Goal: Find specific page/section: Find specific page/section

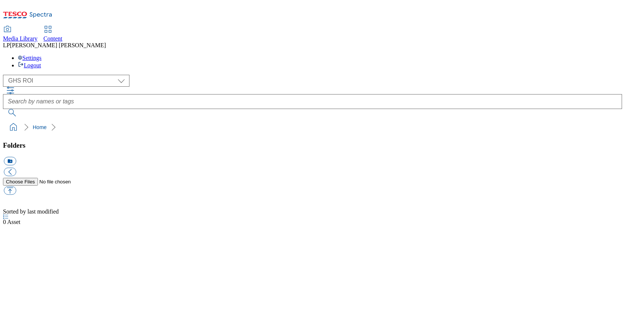
select select "flare-ghs-roi"
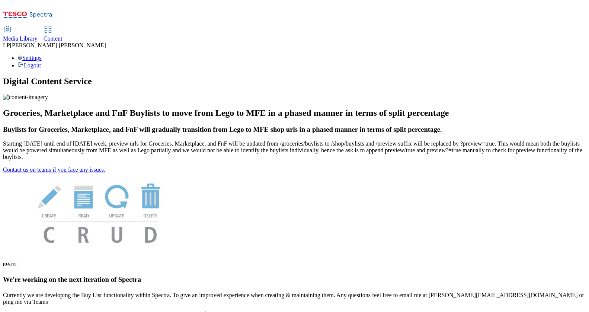
click at [38, 35] on div "Media Library" at bounding box center [20, 38] width 35 height 7
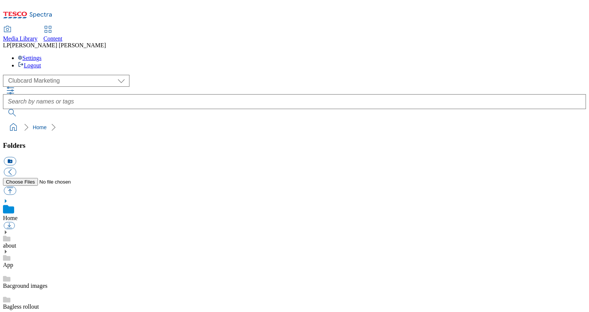
scroll to position [1, 0]
click at [31, 75] on select "Clubcard Marketing Demo Dotcom UK Emails GHS Marketing UK GHS Product UK GHS RO…" at bounding box center [66, 81] width 127 height 12
click at [5, 75] on select "Clubcard Marketing Demo Dotcom UK Emails GHS Marketing UK GHS Product UK GHS RO…" at bounding box center [66, 81] width 127 height 12
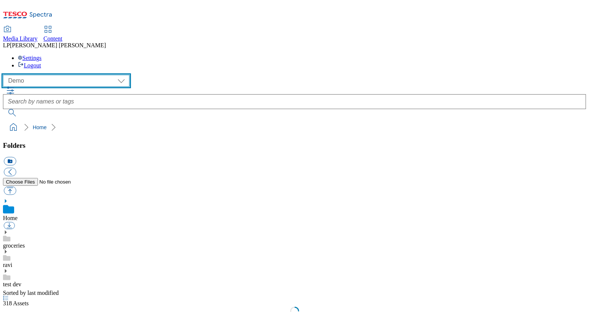
click at [38, 75] on select "Clubcard Marketing Demo Dotcom UK Emails GHS Marketing UK GHS Product UK GHS RO…" at bounding box center [66, 81] width 127 height 12
click at [5, 75] on select "Clubcard Marketing Demo Dotcom UK Emails GHS Marketing UK GHS Product UK GHS RO…" at bounding box center [66, 81] width 127 height 12
click at [46, 75] on select "Clubcard Marketing Demo Dotcom UK Emails GHS Marketing UK GHS Product UK GHS RO…" at bounding box center [66, 81] width 127 height 12
click at [5, 75] on select "Clubcard Marketing Demo Dotcom UK Emails GHS Marketing UK GHS Product UK GHS RO…" at bounding box center [66, 81] width 127 height 12
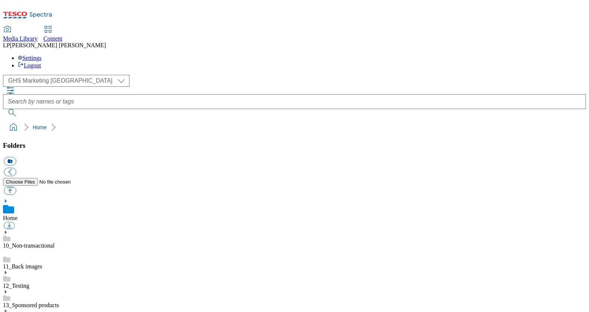
click at [17, 215] on link "Home" at bounding box center [10, 218] width 15 height 6
click at [51, 75] on select "Clubcard Marketing Demo Dotcom UK Emails GHS Marketing UK GHS Product UK GHS RO…" at bounding box center [66, 81] width 127 height 12
click at [5, 75] on select "Clubcard Marketing Demo Dotcom UK Emails GHS Marketing UK GHS Product UK GHS RO…" at bounding box center [66, 81] width 127 height 12
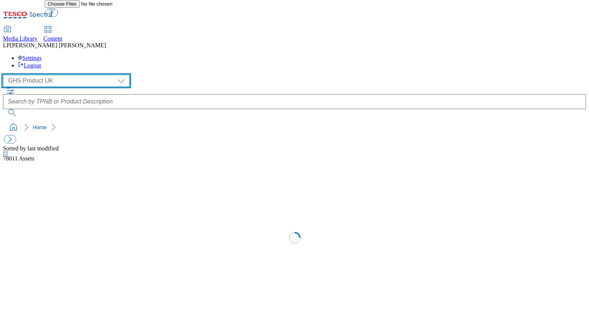
click at [53, 75] on select "Clubcard Marketing Demo Dotcom UK Emails GHS Marketing UK GHS Product UK GHS RO…" at bounding box center [66, 81] width 127 height 12
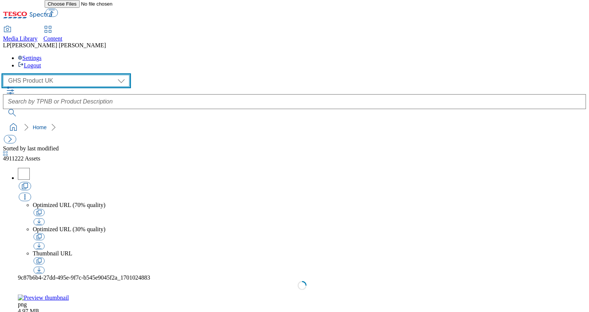
select select "flare-homepage"
click at [5, 75] on select "Clubcard Marketing Demo Dotcom UK Emails GHS Marketing UK GHS Product UK GHS RO…" at bounding box center [66, 81] width 127 height 12
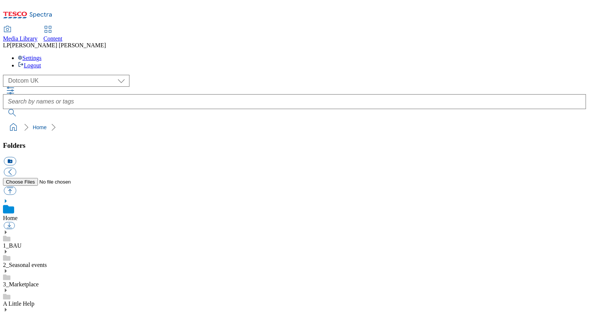
click at [8, 230] on icon at bounding box center [5, 232] width 5 height 5
click at [7, 230] on use at bounding box center [6, 232] width 2 height 4
click at [7, 222] on use at bounding box center [6, 224] width 2 height 4
click at [7, 271] on use at bounding box center [6, 273] width 2 height 4
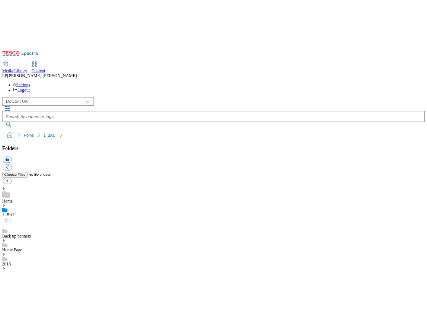
scroll to position [365, 0]
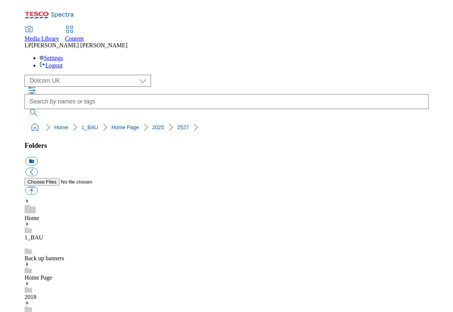
scroll to position [371, 0]
